Goal: Task Accomplishment & Management: Use online tool/utility

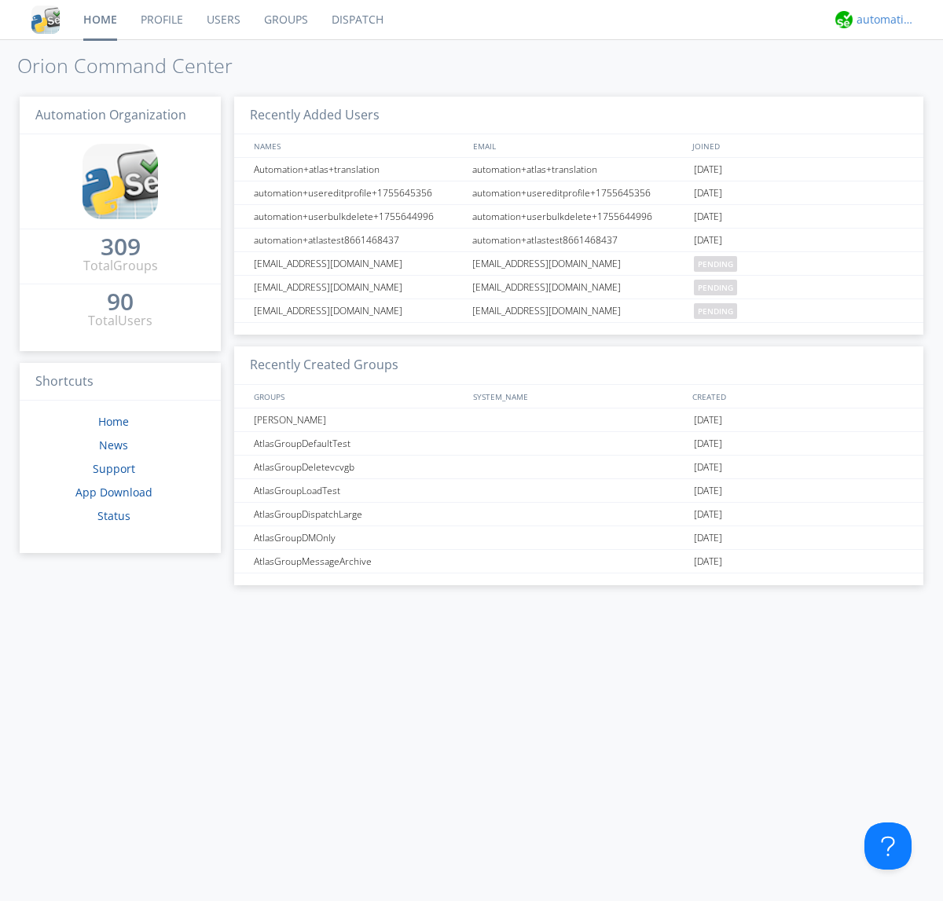
click at [882, 20] on div "automation+atlas" at bounding box center [886, 20] width 59 height 16
click at [894, 54] on div "Settings" at bounding box center [893, 55] width 81 height 28
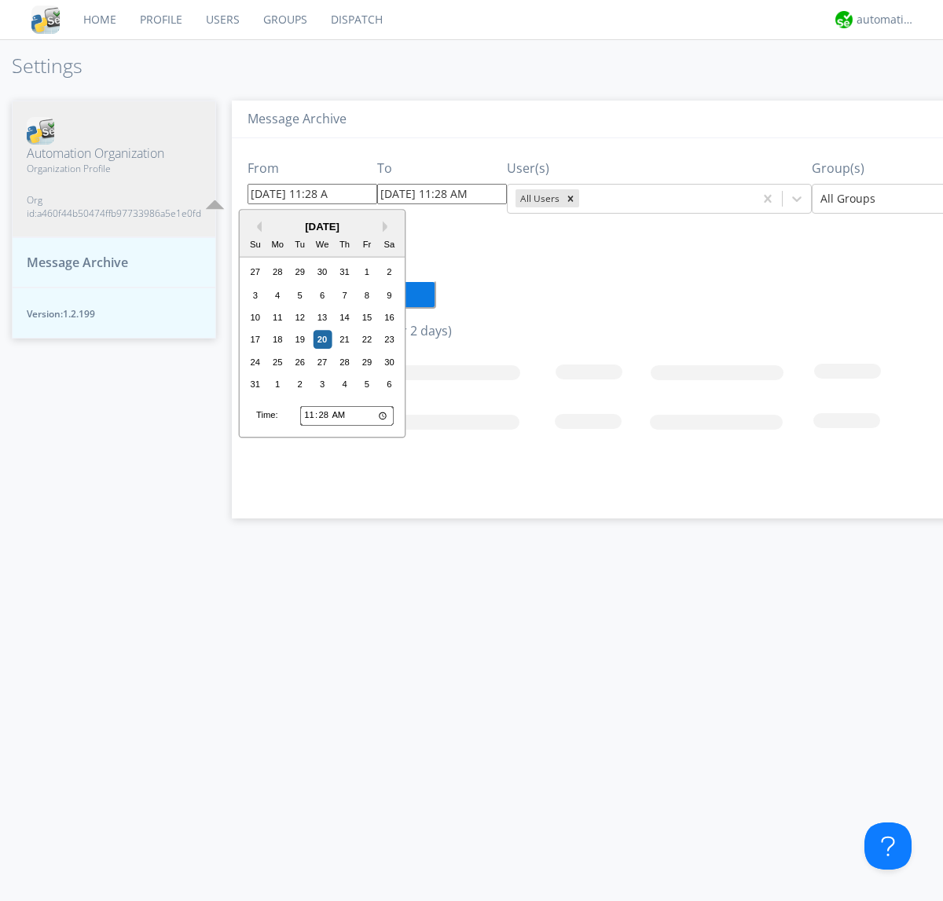
type input "[DATE] 11:28 AM"
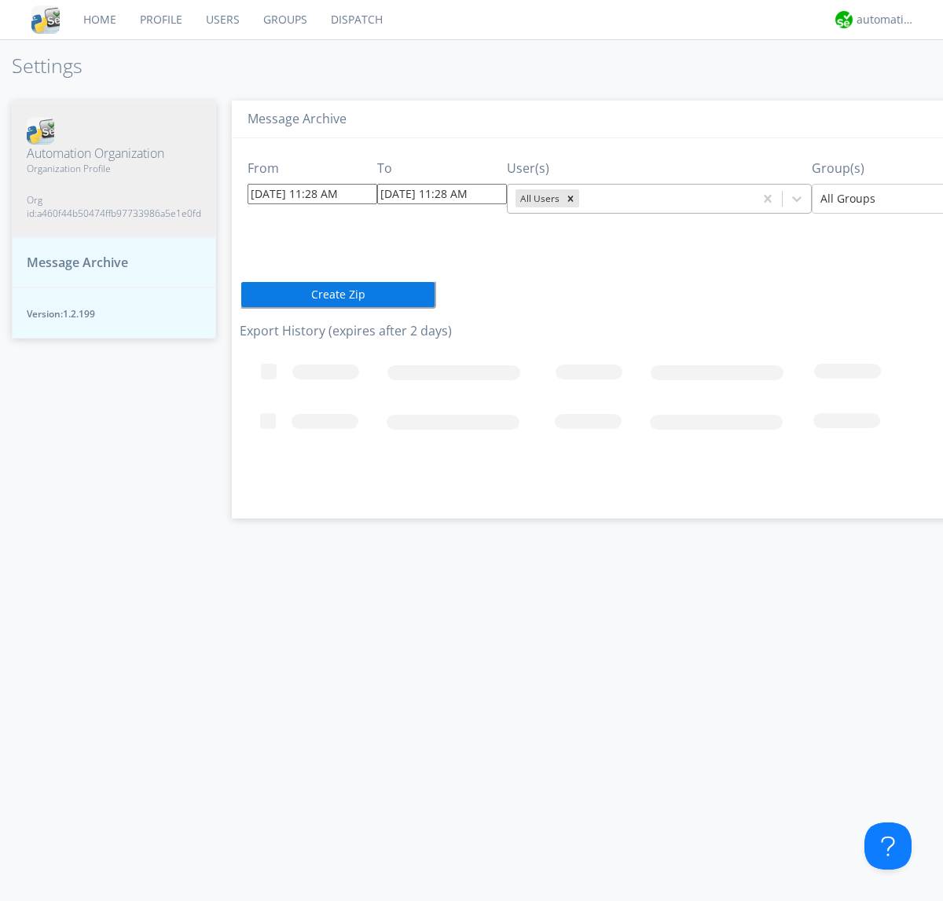
click at [568, 198] on icon "Remove All Users" at bounding box center [571, 199] width 6 height 6
click at [582, 198] on input "text" at bounding box center [583, 199] width 3 height 16
click at [870, 198] on div at bounding box center [935, 198] width 230 height 19
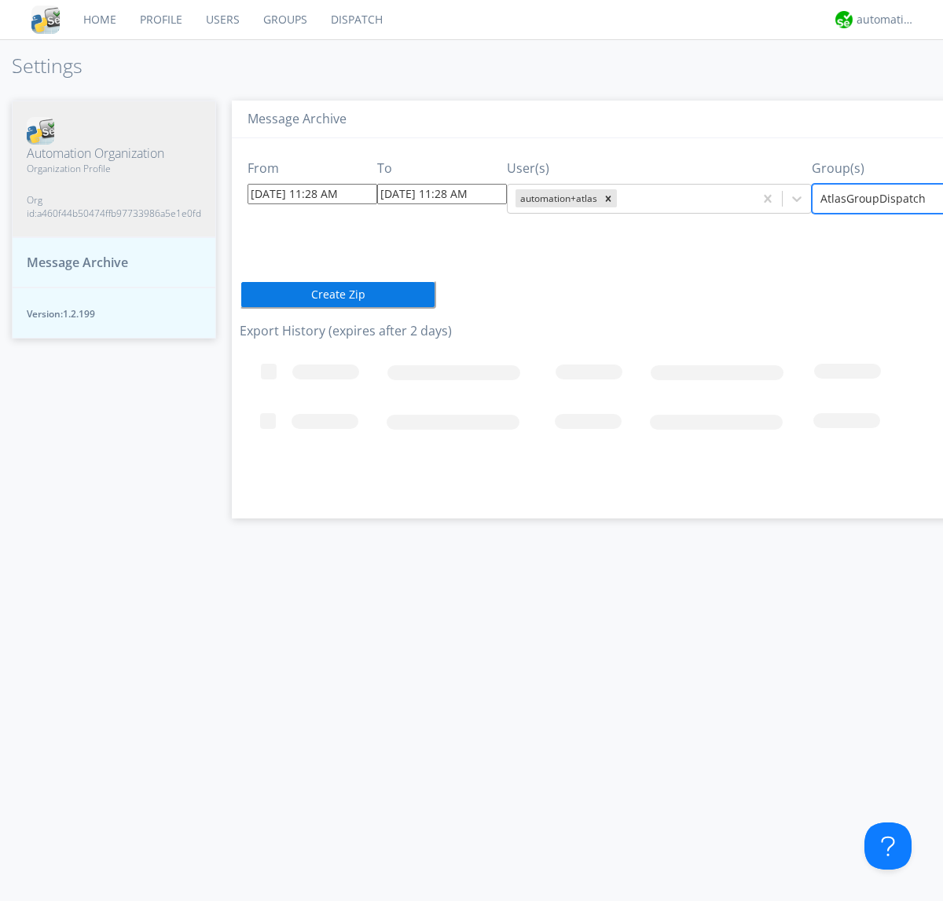
click at [240, 294] on button "Create Zip" at bounding box center [338, 295] width 196 height 28
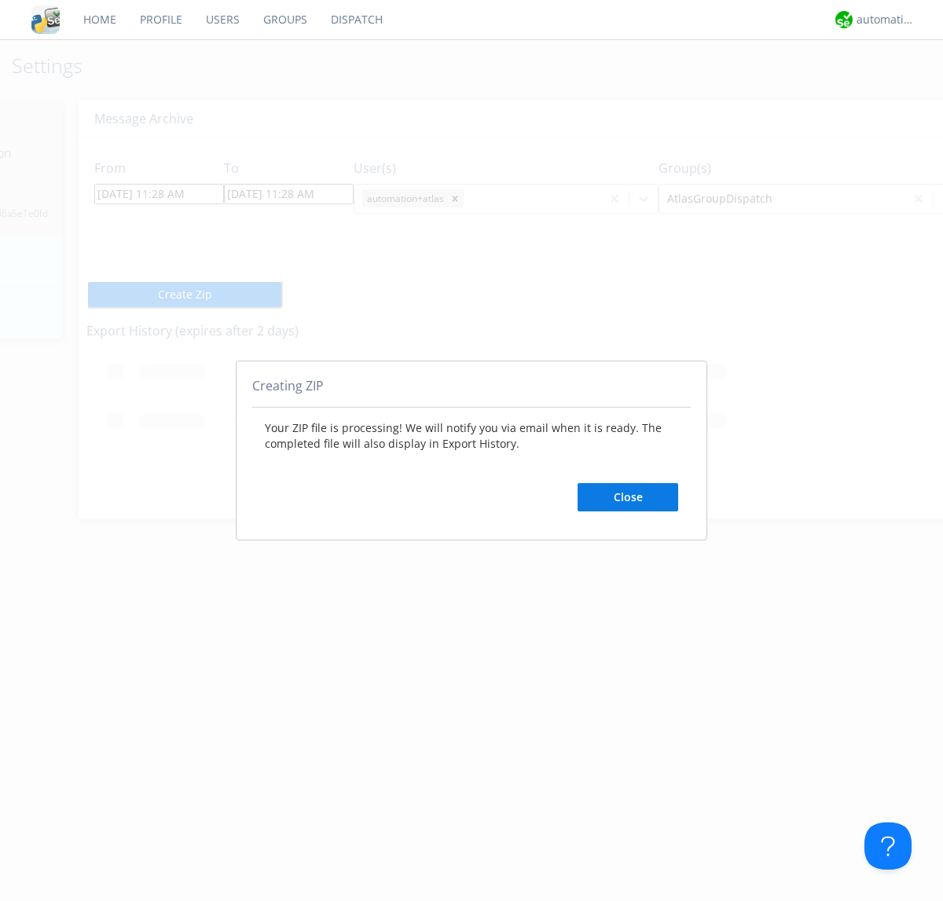
click at [628, 497] on button "Close" at bounding box center [628, 497] width 101 height 28
